Goal: Task Accomplishment & Management: Complete application form

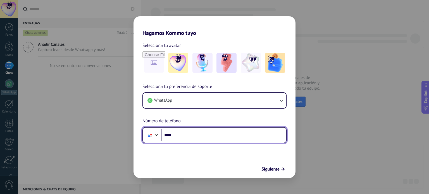
click at [189, 135] on input "****" at bounding box center [223, 135] width 125 height 13
type input "**********"
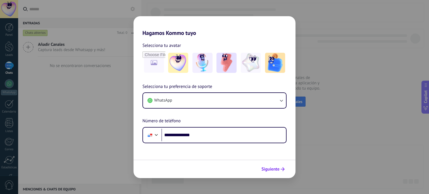
click at [269, 167] on span "Siguiente" at bounding box center [270, 169] width 18 height 4
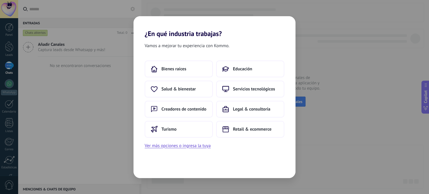
click at [208, 6] on div "¿En qué industria trabajas? Vamos a mejorar tu experiencia con Kommo. Bienes ra…" at bounding box center [214, 97] width 429 height 194
click at [186, 147] on button "Ver más opciones o ingresa la tuya" at bounding box center [178, 145] width 66 height 7
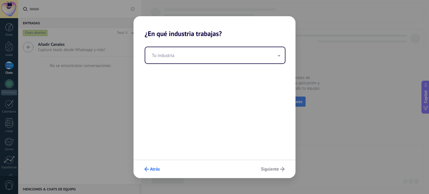
click at [152, 170] on span "Atrás" at bounding box center [155, 169] width 10 height 4
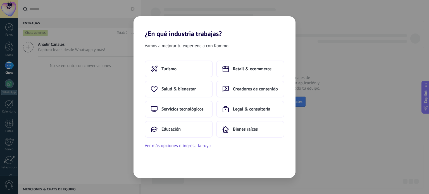
click at [89, 46] on div "¿En qué industria trabajas? Vamos a mejorar tu experiencia con Kommo. Turismo R…" at bounding box center [214, 97] width 429 height 194
click at [36, 2] on div "¿En qué industria trabajas? Vamos a mejorar tu experiencia con Kommo. Turismo R…" at bounding box center [214, 97] width 429 height 194
click at [20, 9] on div "¿En qué industria trabajas? Vamos a mejorar tu experiencia con Kommo. Turismo R…" at bounding box center [214, 97] width 429 height 194
click at [408, 30] on div "¿En qué industria trabajas? Vamos a mejorar tu experiencia con Kommo. Turismo R…" at bounding box center [214, 97] width 429 height 194
click at [239, 41] on div "Vamos a mejorar tu experiencia con Kommo. Turismo Retail & ecommerce Salud & bi…" at bounding box center [215, 108] width 162 height 141
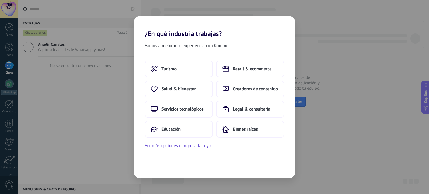
click at [146, 32] on h2 "¿En qué industria trabajas?" at bounding box center [215, 27] width 162 height 22
click at [200, 35] on h2 "¿En qué industria trabajas?" at bounding box center [215, 27] width 162 height 22
click at [258, 147] on div "Turismo Retail & ecommerce Salud & bienestar Creadores de contenido Servicios t…" at bounding box center [215, 105] width 162 height 89
click at [280, 47] on div "Vamos a mejorar tu experiencia con Kommo." at bounding box center [215, 46] width 162 height 9
click at [259, 37] on h2 "¿En qué industria trabajas?" at bounding box center [215, 27] width 162 height 22
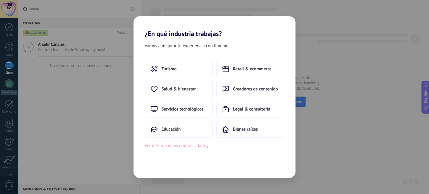
click at [190, 146] on button "Ver más opciones o ingresa la tuya" at bounding box center [178, 145] width 66 height 7
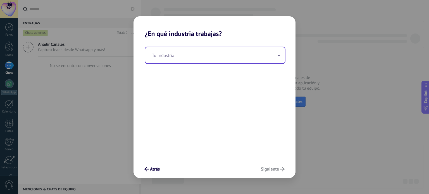
click at [279, 56] on icon at bounding box center [279, 55] width 2 height 1
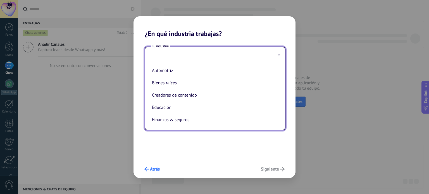
click at [149, 169] on span "Atrás" at bounding box center [151, 169] width 15 height 4
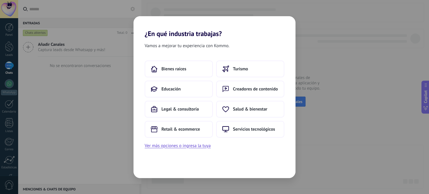
click at [73, 117] on div "¿En qué industria trabajas? Vamos a mejorar tu experiencia con Kommo. Bienes ra…" at bounding box center [214, 97] width 429 height 194
